Goal: Entertainment & Leisure: Consume media (video, audio)

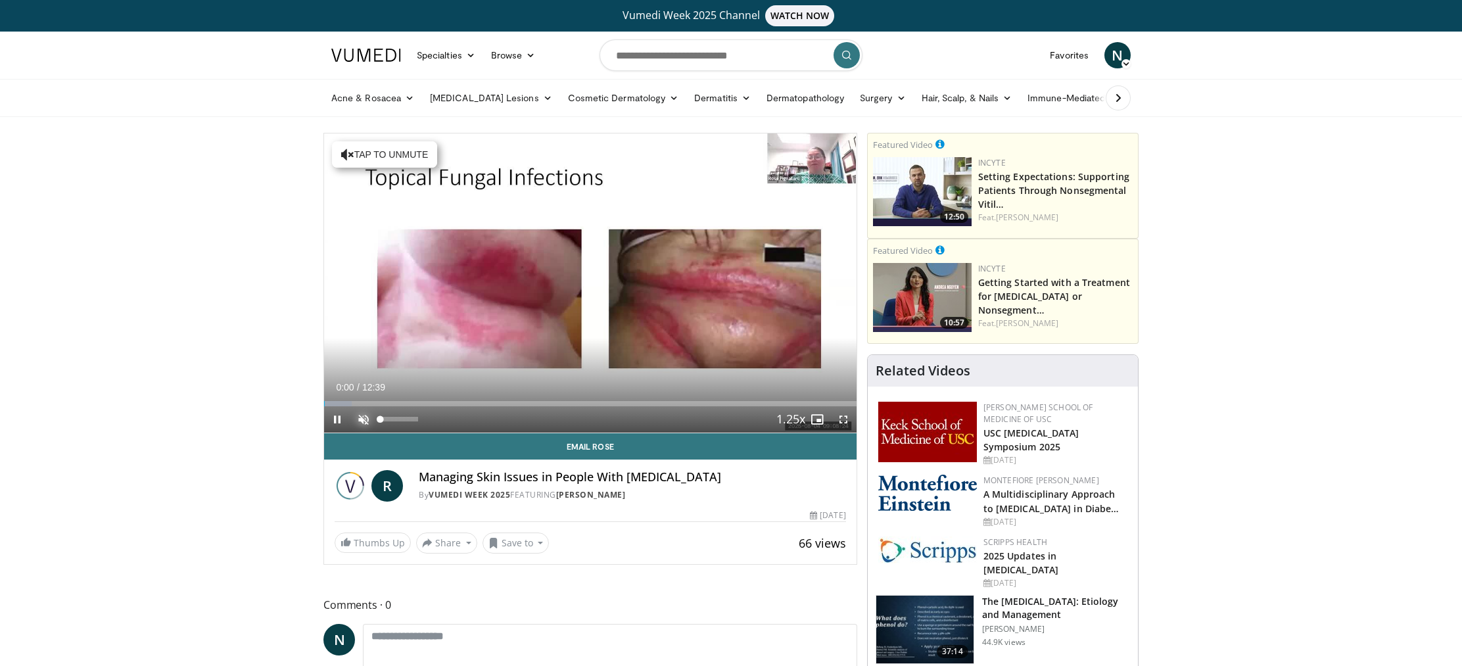
click at [361, 417] on span "Video Player" at bounding box center [363, 419] width 26 height 26
click at [843, 421] on span "Video Player" at bounding box center [843, 419] width 26 height 26
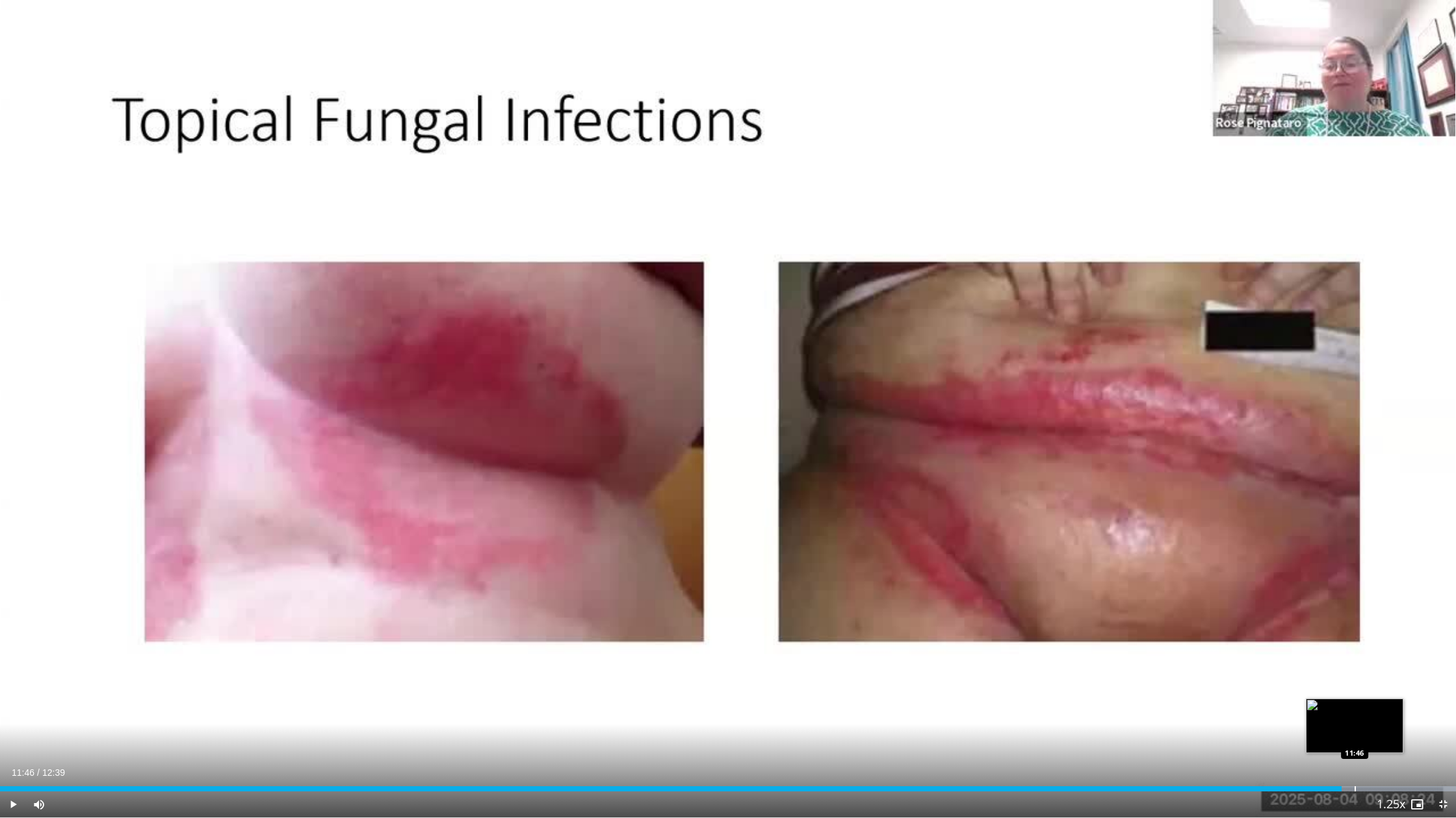
click at [1354, 657] on div "Progress Bar" at bounding box center [1354, 788] width 1 height 5
click at [1364, 657] on div "Progress Bar" at bounding box center [1364, 788] width 1 height 5
click at [1372, 657] on div "Progress Bar" at bounding box center [1371, 788] width 1 height 5
click at [1382, 657] on div "Progress Bar" at bounding box center [1382, 788] width 1 height 5
click at [1403, 657] on div "Progress Bar" at bounding box center [1403, 788] width 1 height 5
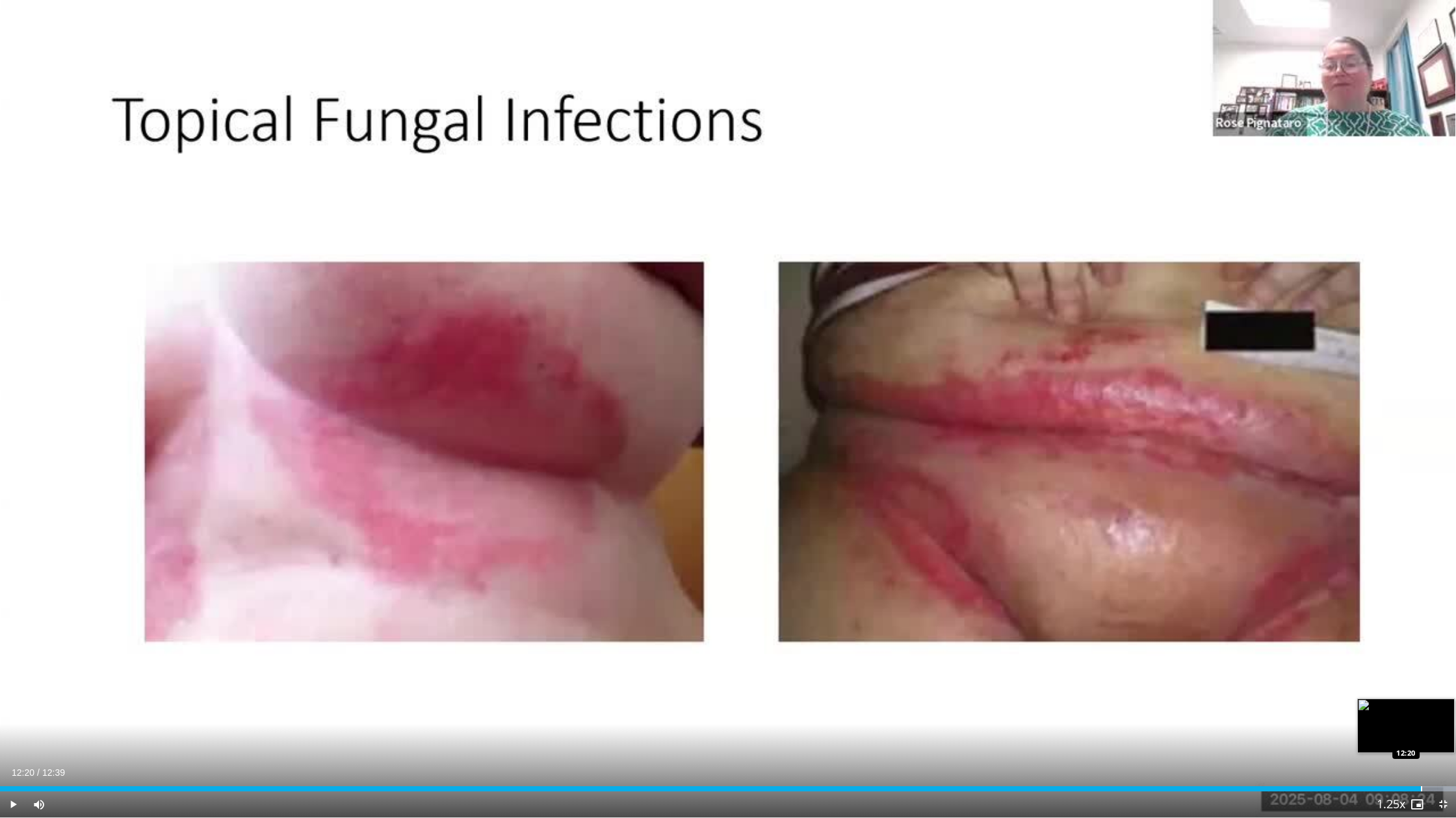
click at [1420, 657] on div "Progress Bar" at bounding box center [1420, 788] width 1 height 5
click at [1435, 657] on div "Progress Bar" at bounding box center [1435, 788] width 1 height 5
click at [1444, 657] on span "Video Player" at bounding box center [1442, 804] width 26 height 26
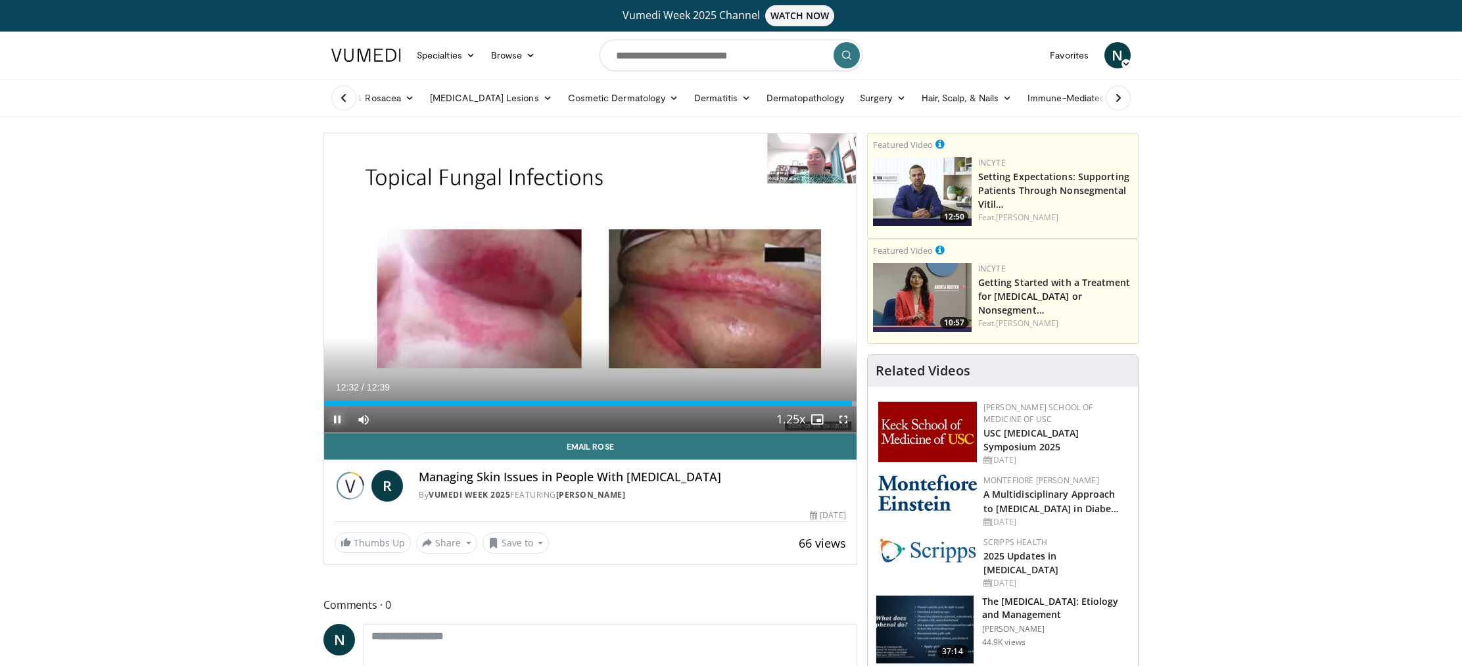
click at [340, 417] on span "Video Player" at bounding box center [337, 419] width 26 height 26
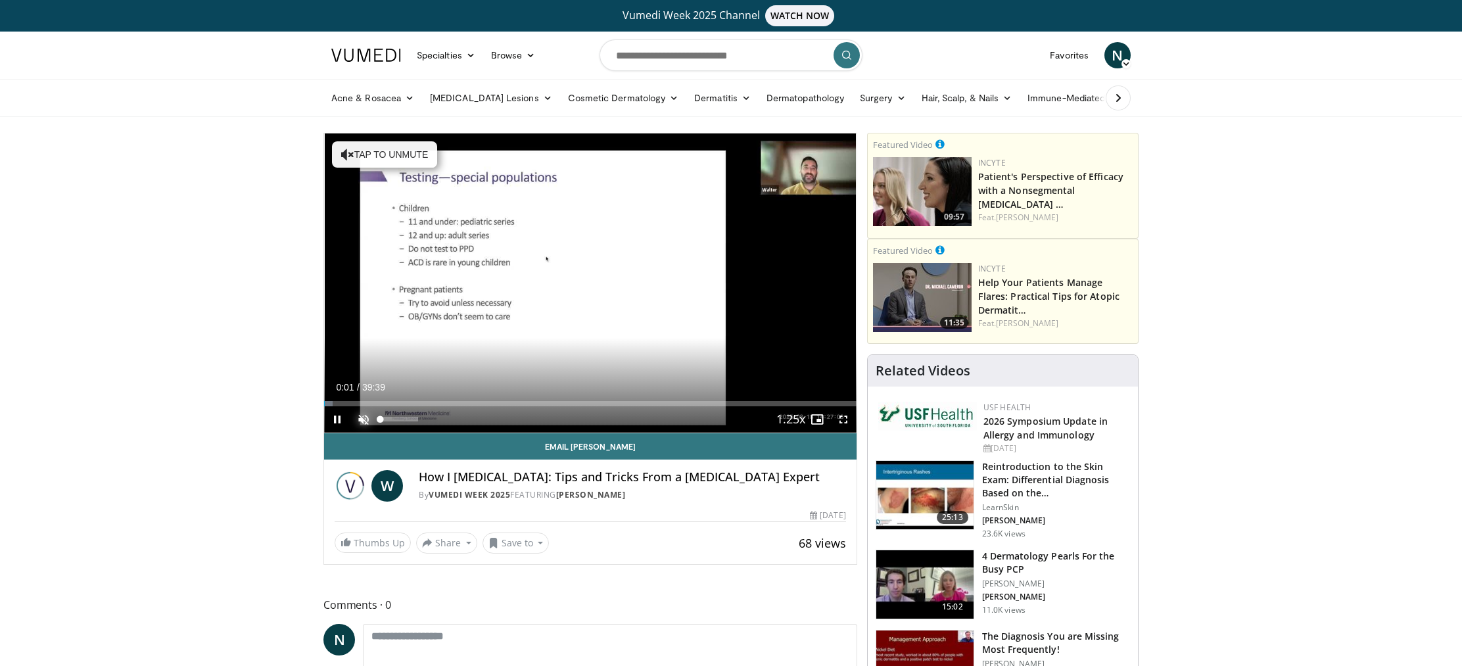
click at [359, 417] on span "Video Player" at bounding box center [363, 419] width 26 height 26
click at [844, 418] on span "Video Player" at bounding box center [843, 419] width 26 height 26
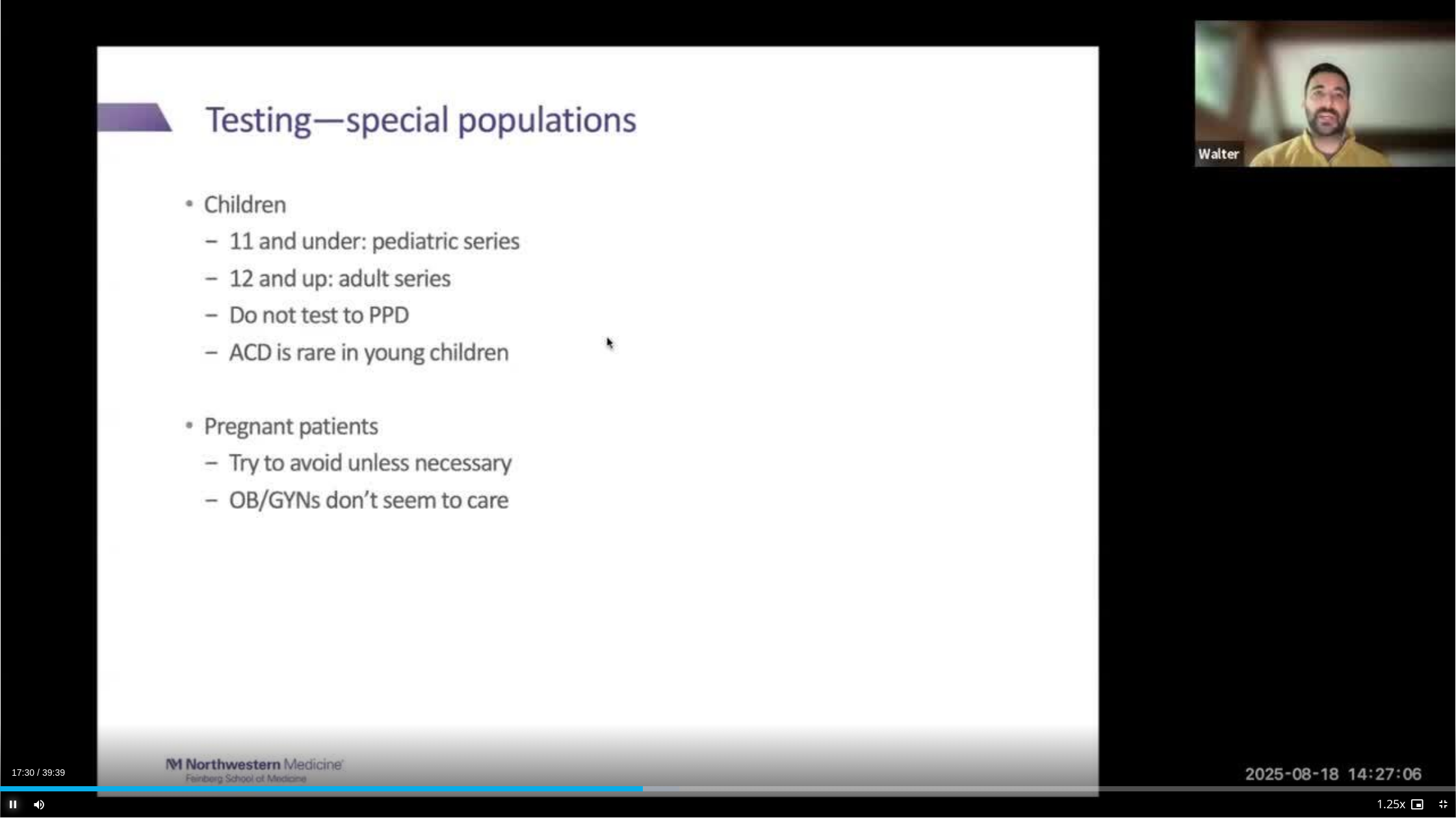
click at [13, 657] on span "Video Player" at bounding box center [13, 804] width 26 height 26
